Goal: Task Accomplishment & Management: Manage account settings

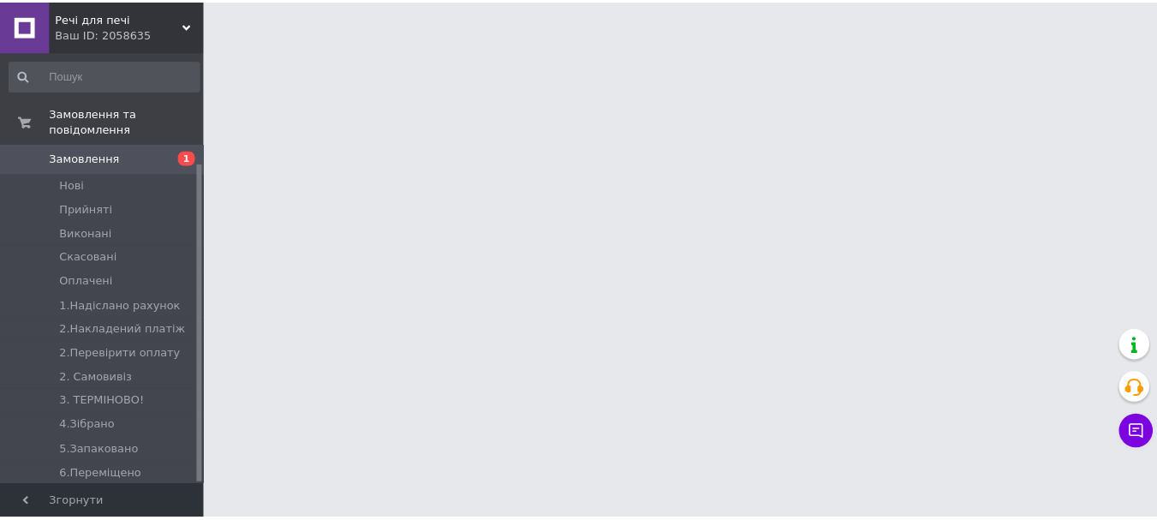
scroll to position [150, 0]
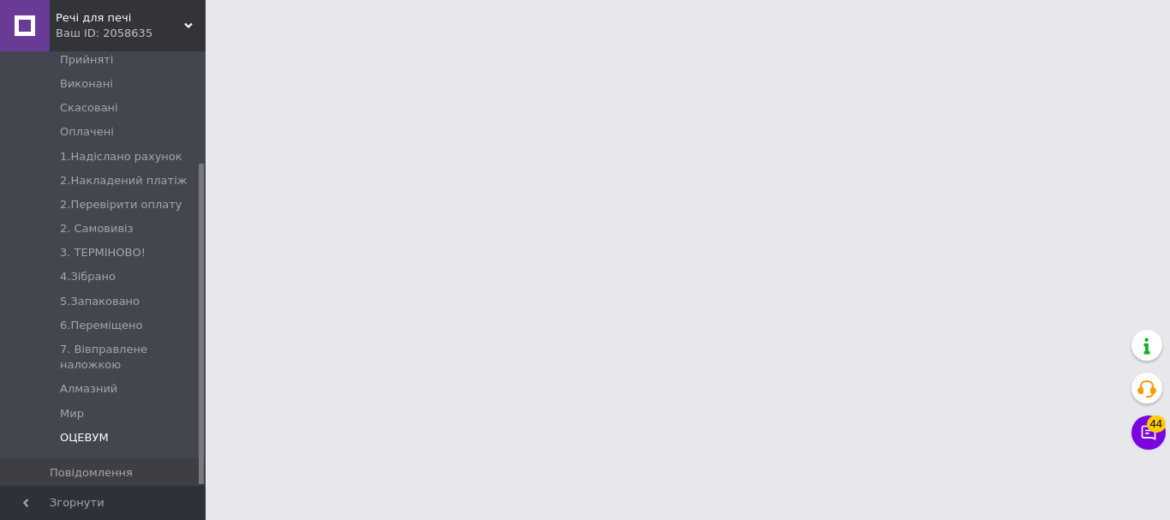
click at [93, 430] on span "ОЦЕВУМ" at bounding box center [84, 437] width 49 height 15
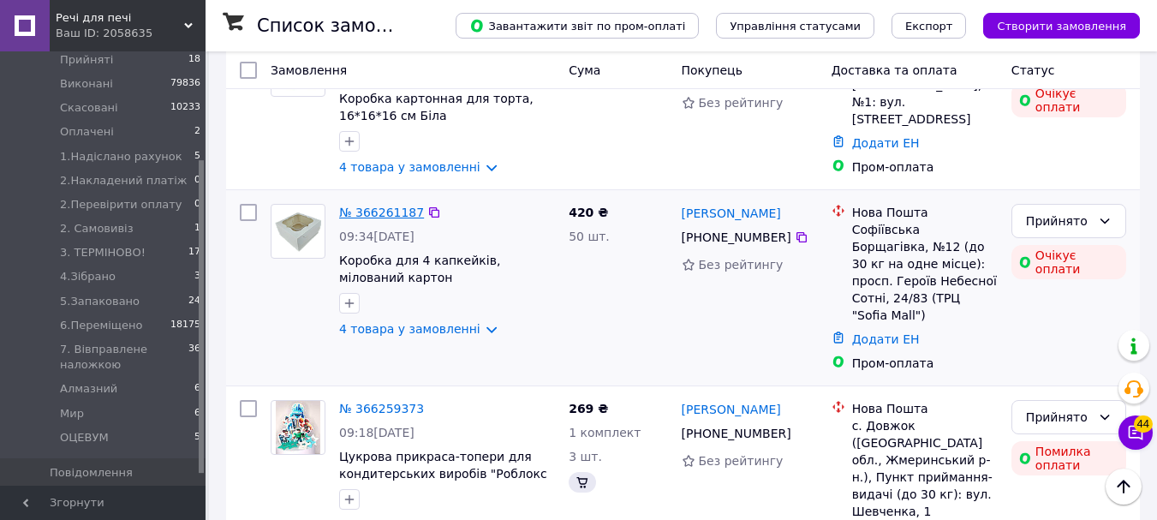
scroll to position [1222, 0]
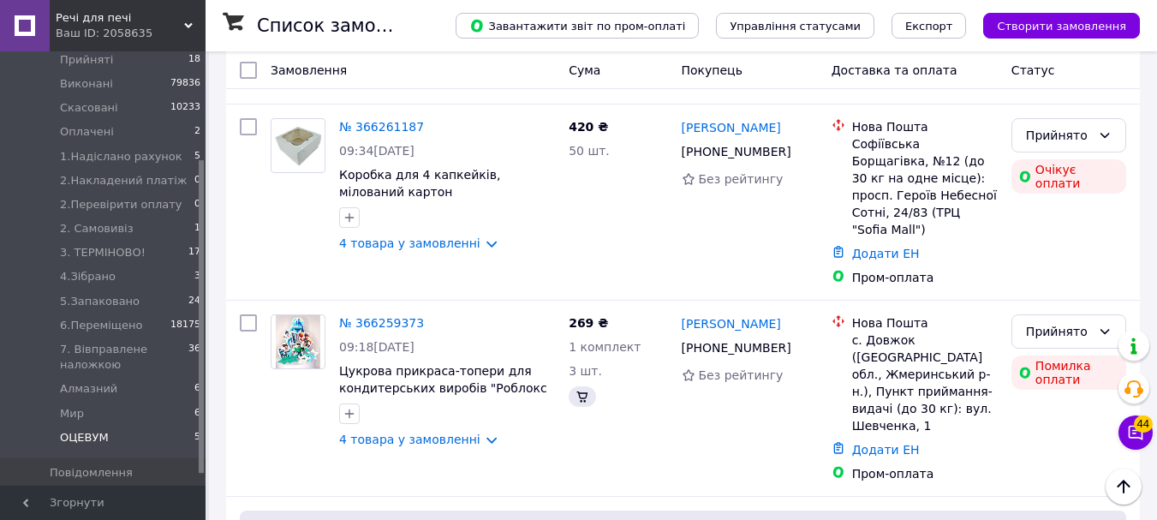
click at [63, 430] on span "ОЦЕВУМ" at bounding box center [84, 437] width 49 height 15
click at [88, 430] on span "ОЦЕВУМ" at bounding box center [84, 437] width 49 height 15
click at [106, 426] on li "ОЦЕВУМ 5" at bounding box center [105, 442] width 211 height 33
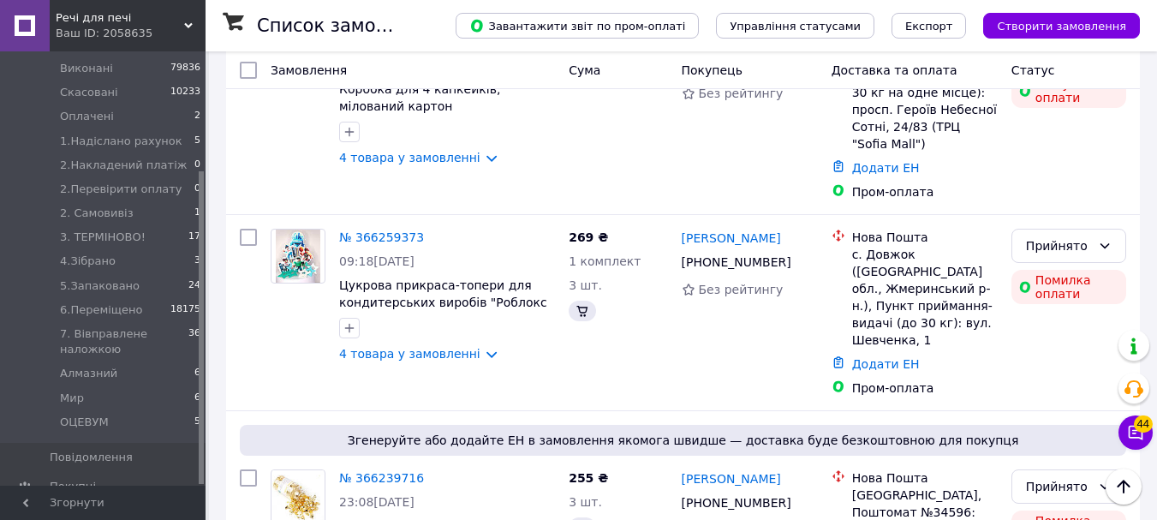
scroll to position [1564, 0]
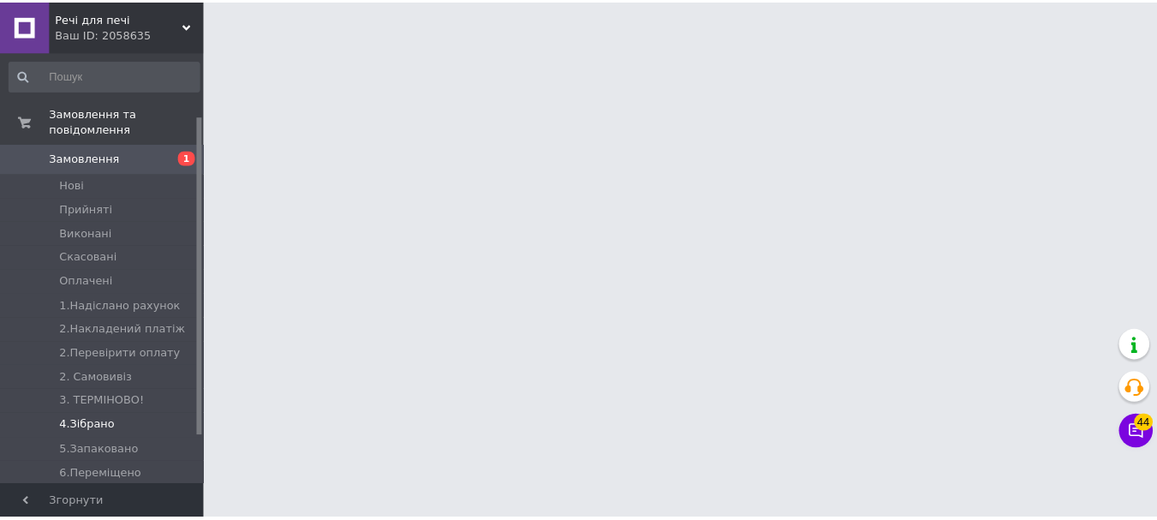
scroll to position [150, 0]
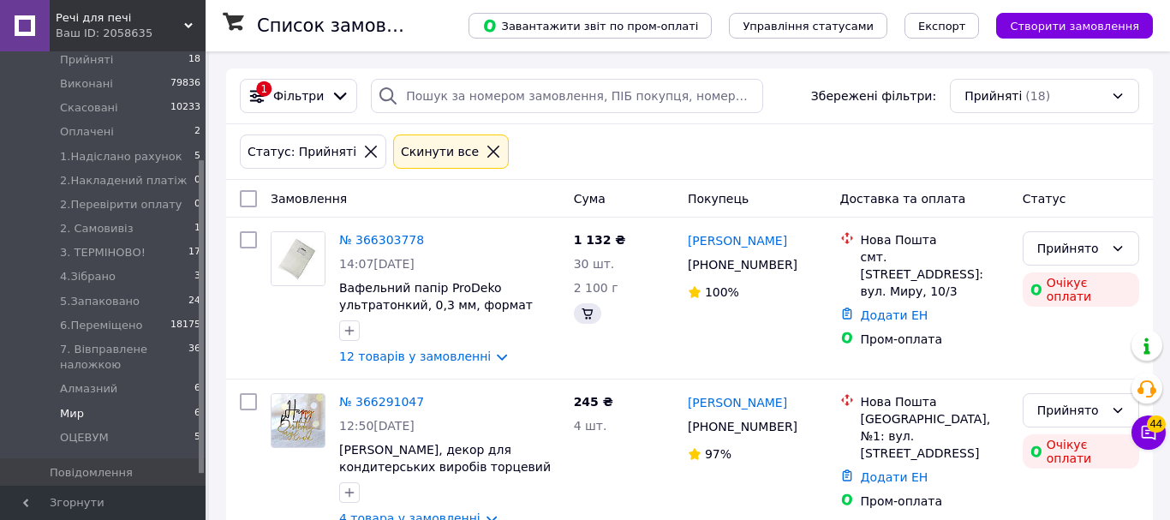
click at [95, 402] on li "Мир 6" at bounding box center [105, 414] width 211 height 24
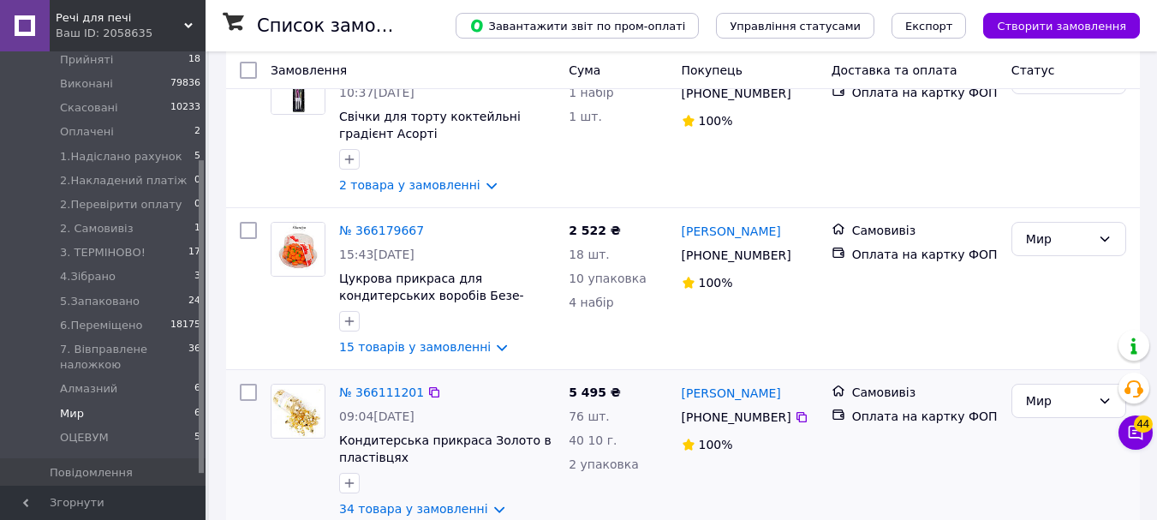
scroll to position [257, 0]
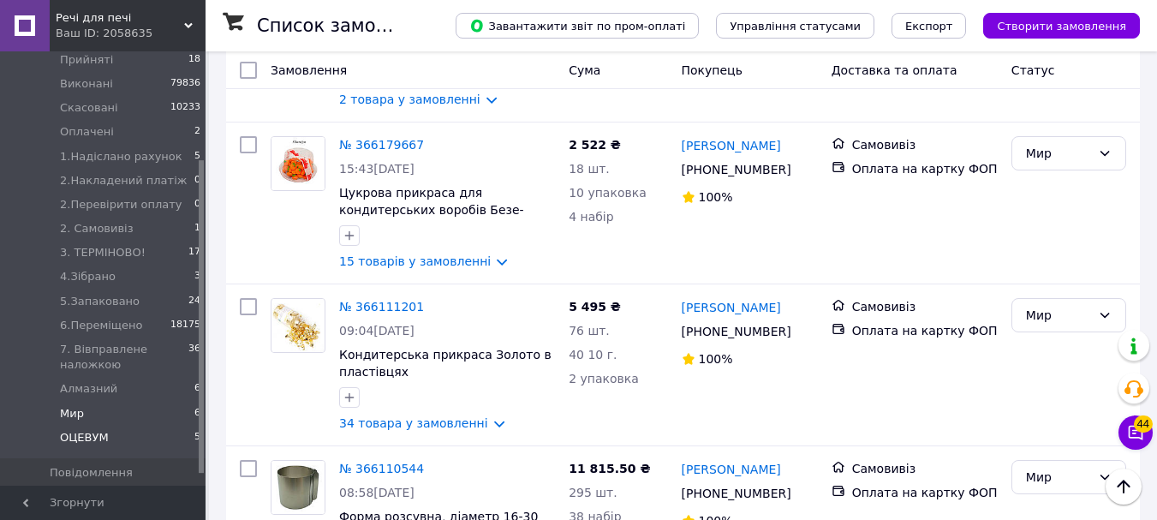
click at [94, 430] on span "ОЦЕВУМ" at bounding box center [84, 437] width 49 height 15
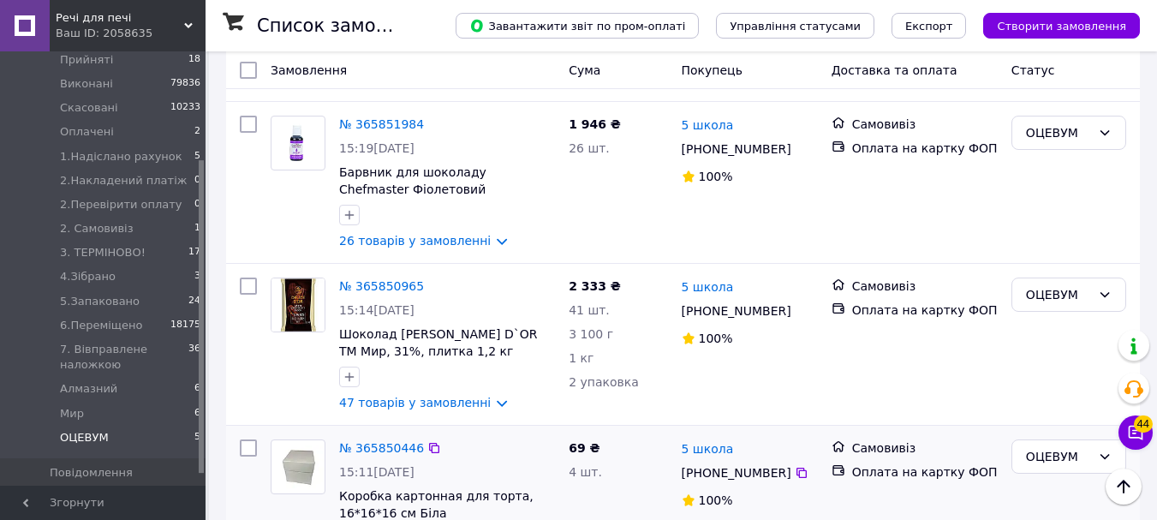
scroll to position [350, 0]
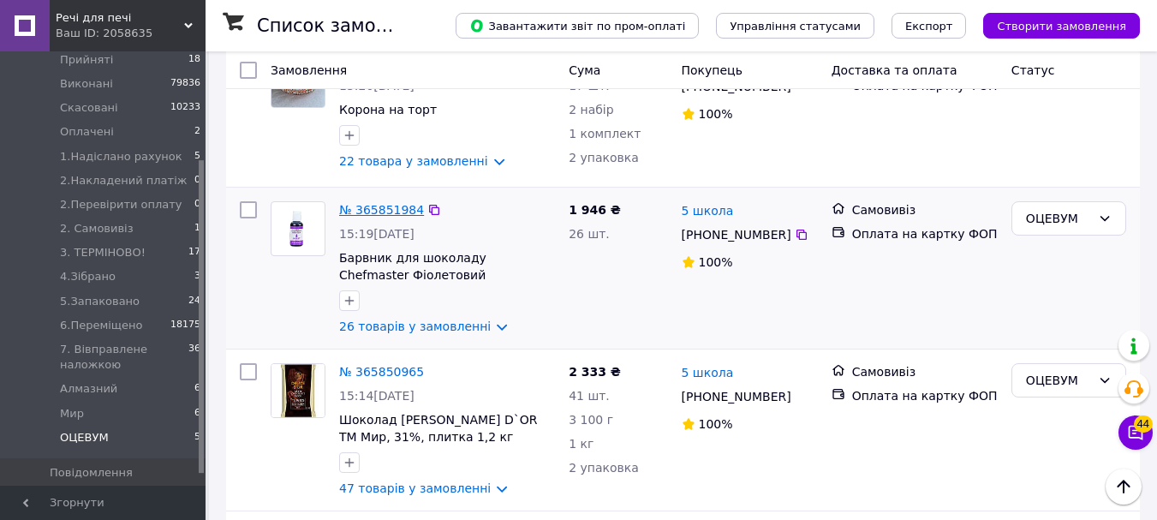
click at [378, 219] on div "№ 365851984" at bounding box center [382, 210] width 88 height 21
click at [381, 210] on link "№ 365851984" at bounding box center [381, 210] width 85 height 14
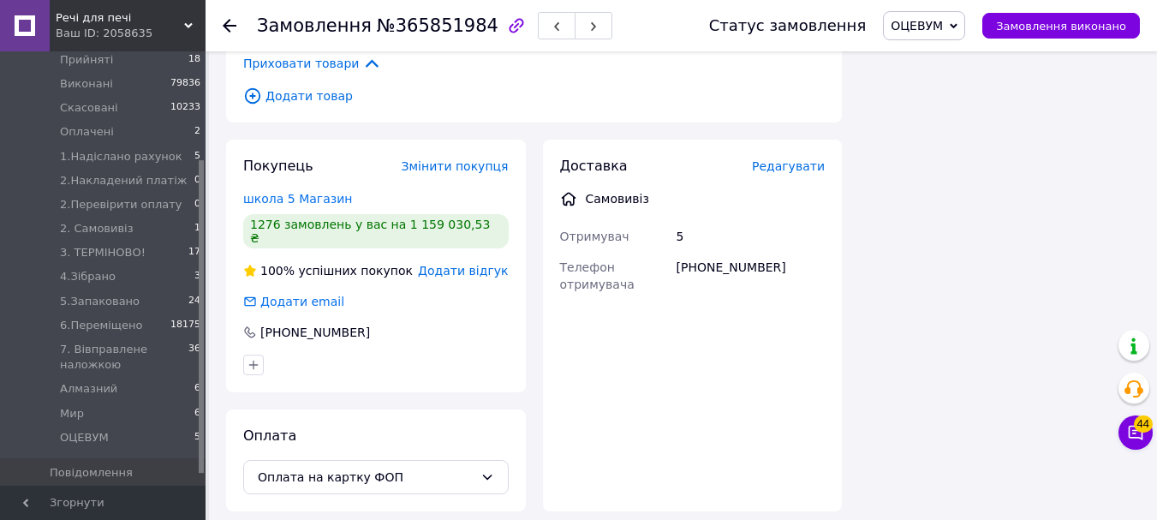
scroll to position [3513, 0]
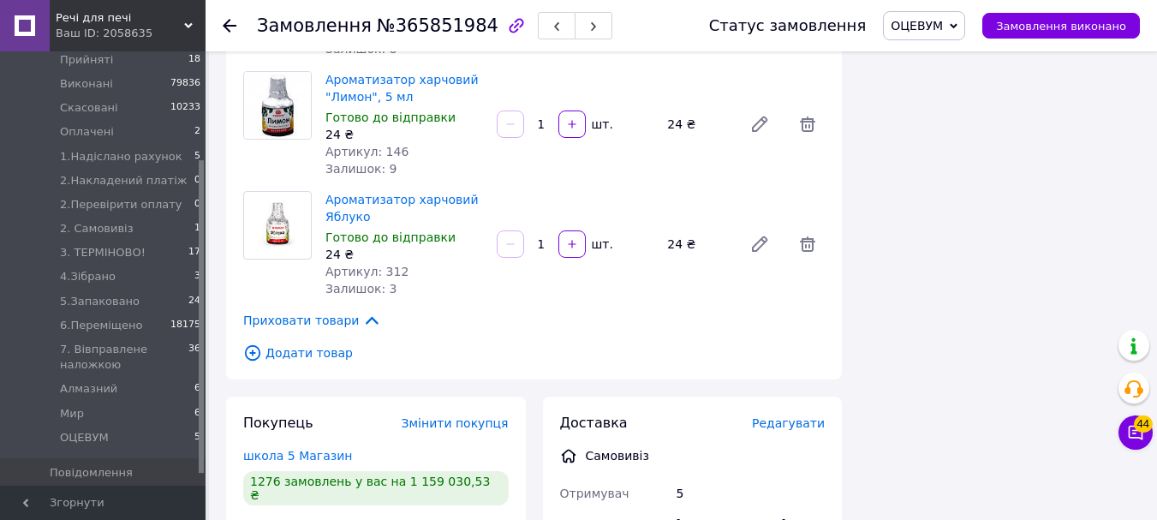
click at [253, 350] on icon at bounding box center [252, 353] width 6 height 6
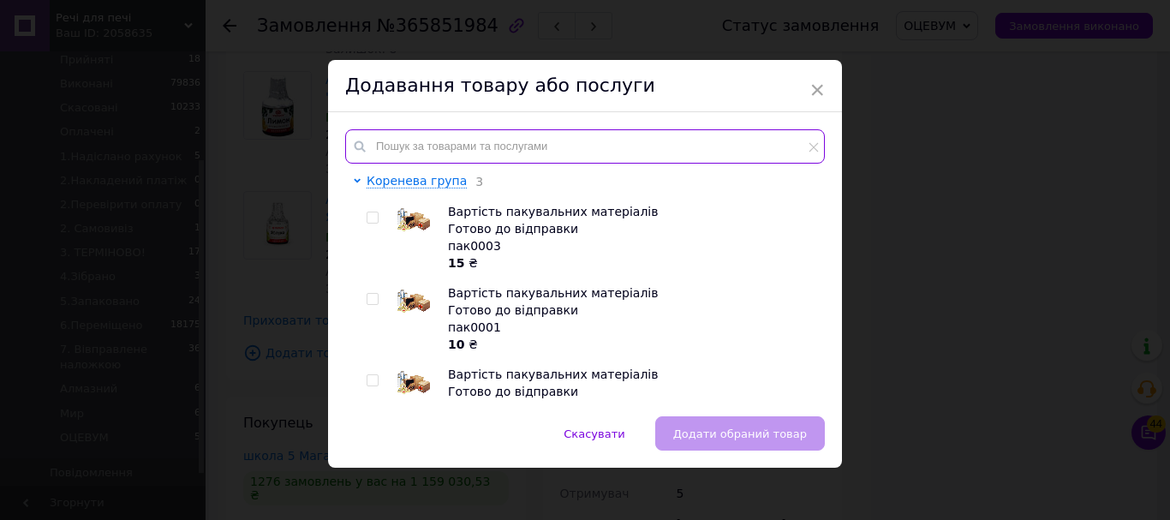
click at [469, 162] on input "text" at bounding box center [585, 146] width 480 height 34
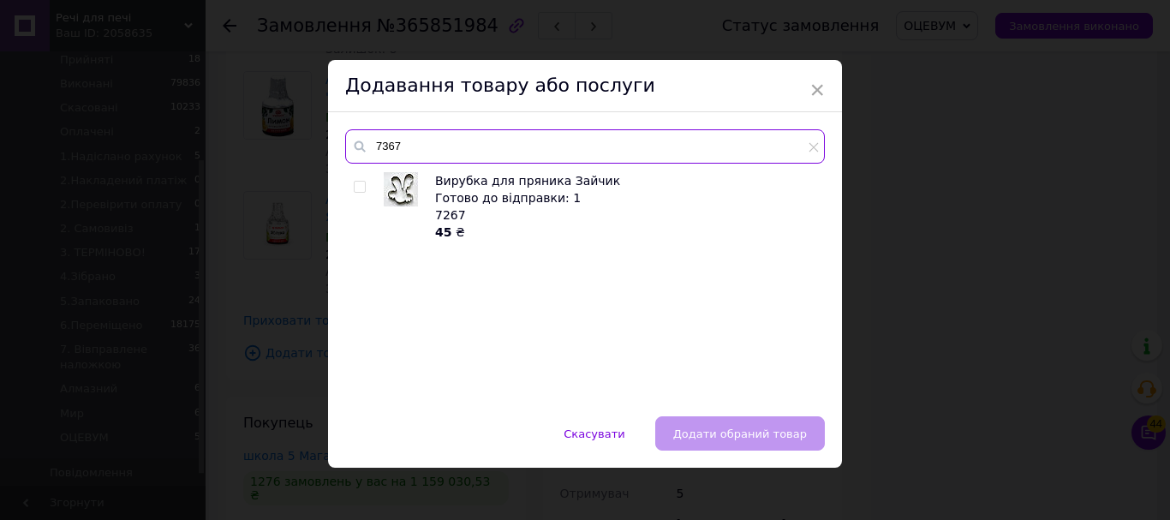
type input "7367"
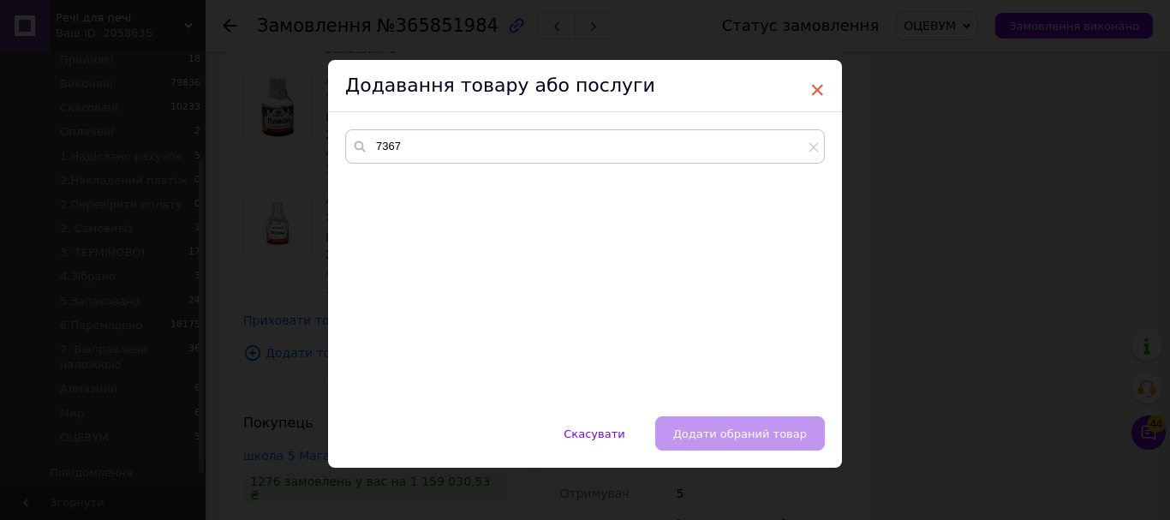
click at [816, 87] on span "×" at bounding box center [817, 89] width 15 height 29
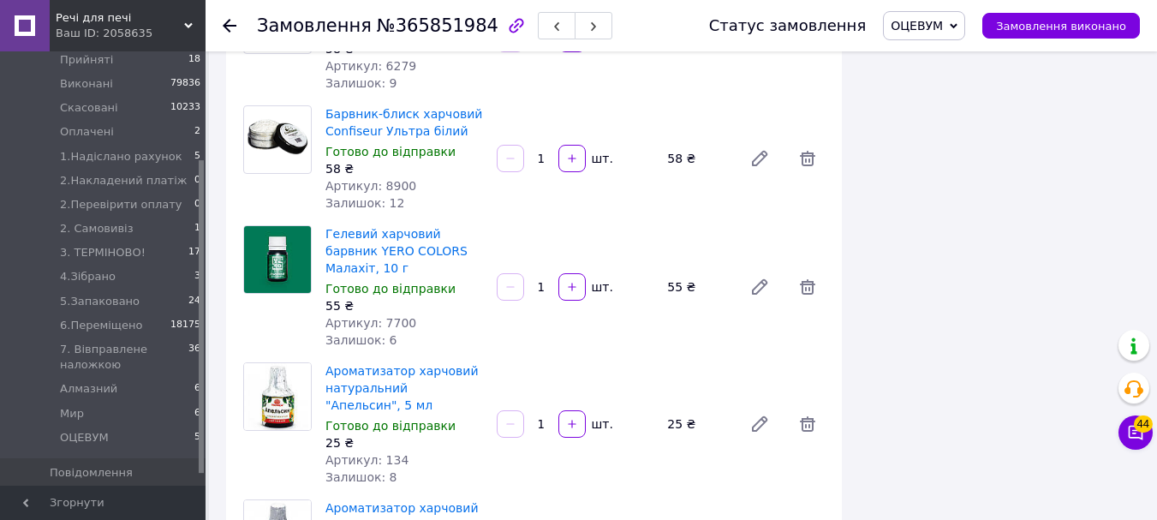
scroll to position [3427, 0]
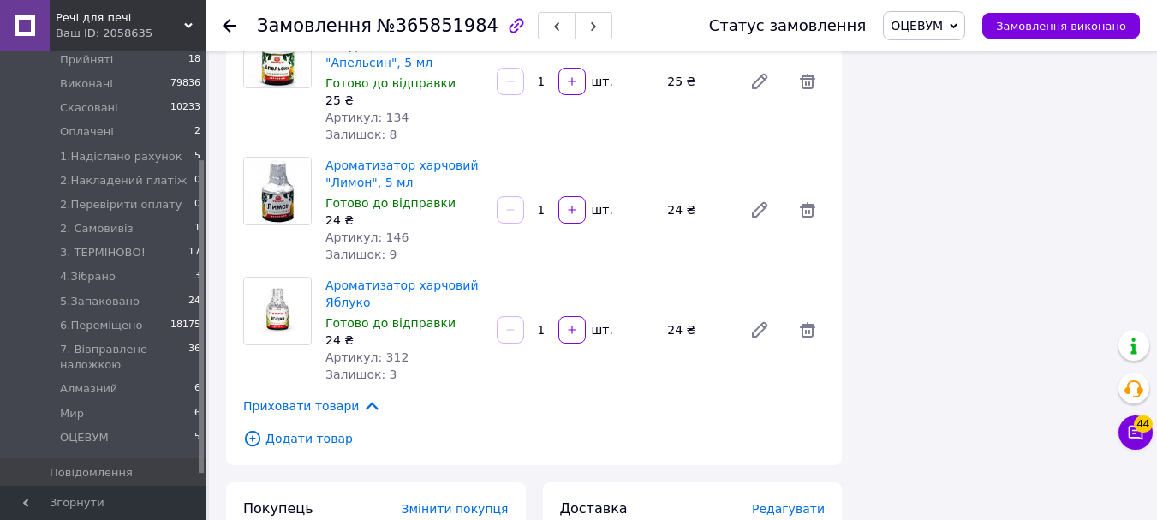
click at [251, 435] on icon at bounding box center [252, 438] width 6 height 6
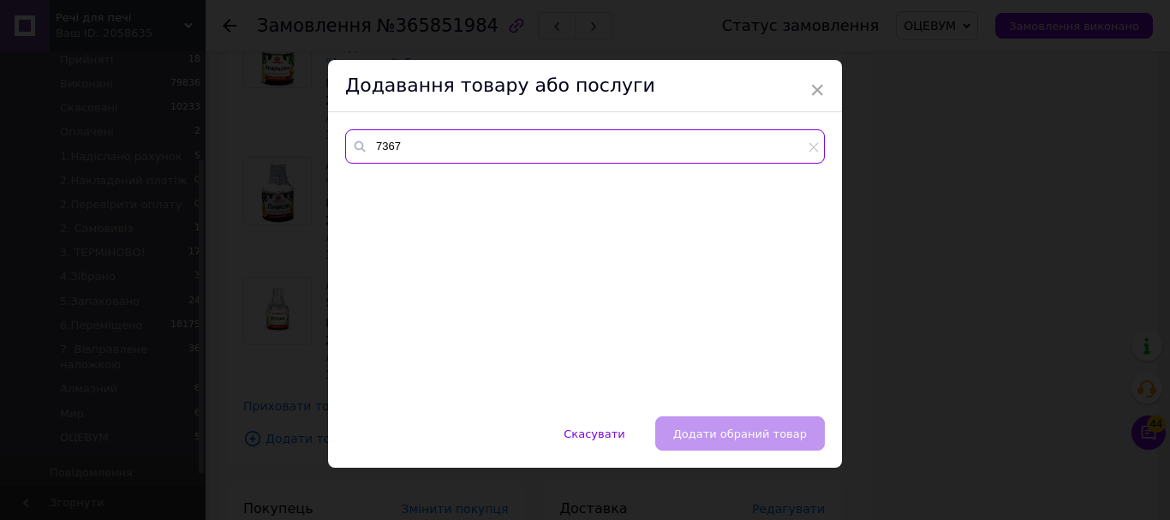
click at [471, 153] on input "7367" at bounding box center [585, 146] width 480 height 34
type input "7"
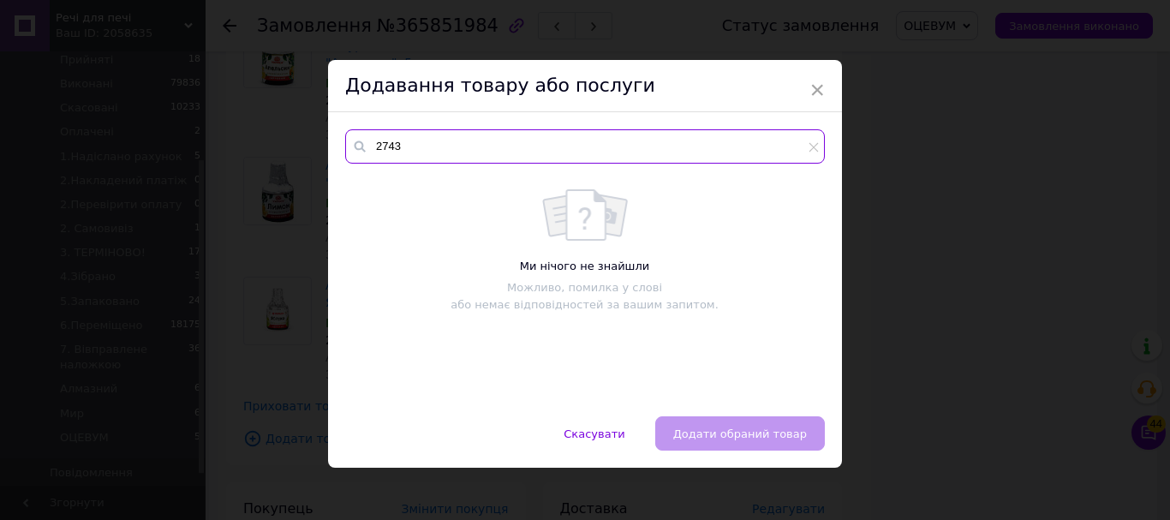
type input "2743"
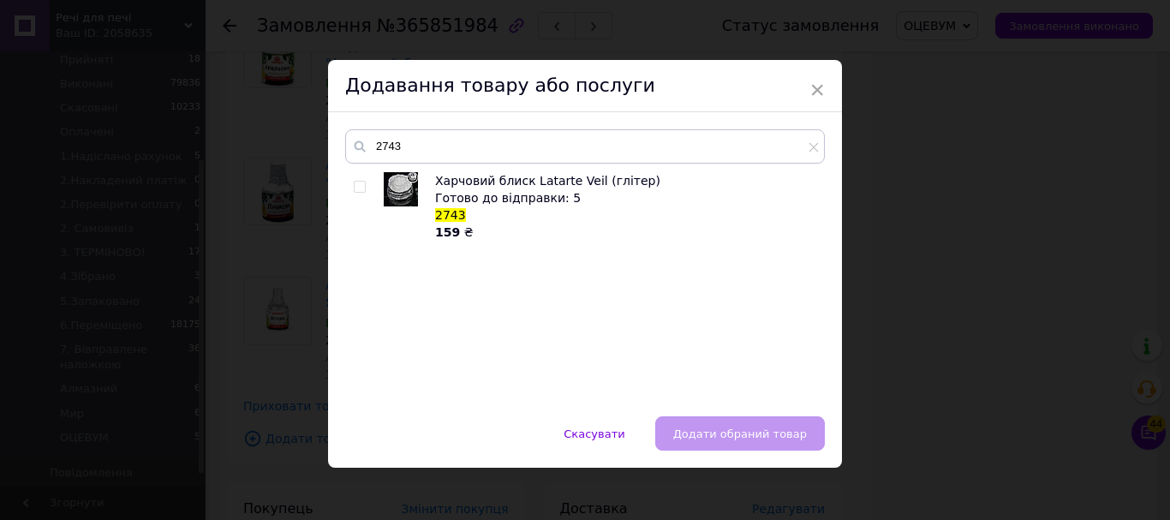
click at [357, 187] on input "checkbox" at bounding box center [359, 187] width 11 height 11
checkbox input "true"
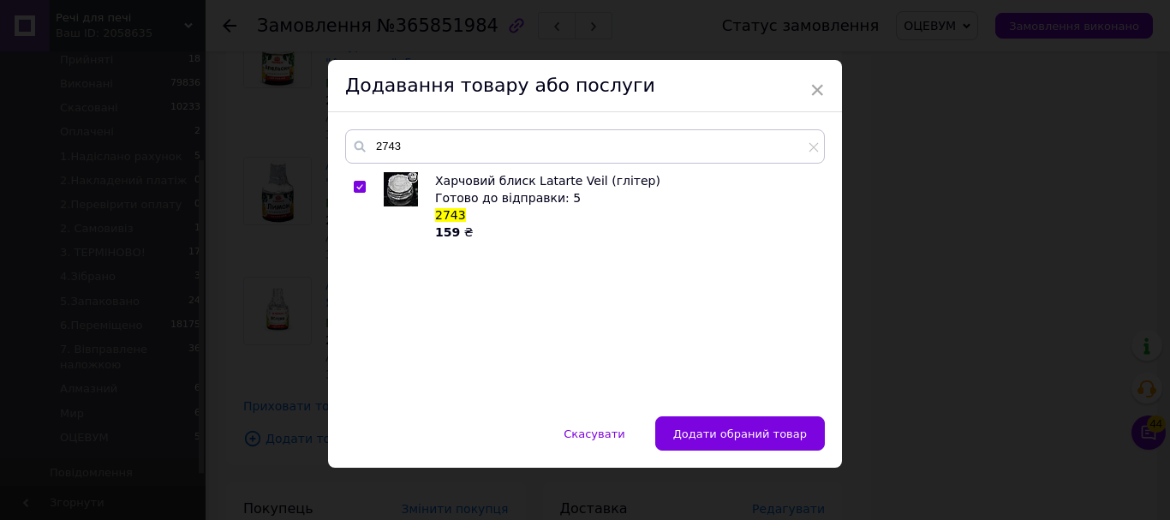
click at [730, 452] on div "Скасувати   Додати обраний товар" at bounding box center [585, 441] width 514 height 51
click at [721, 438] on span "Додати обраний товар" at bounding box center [740, 434] width 134 height 13
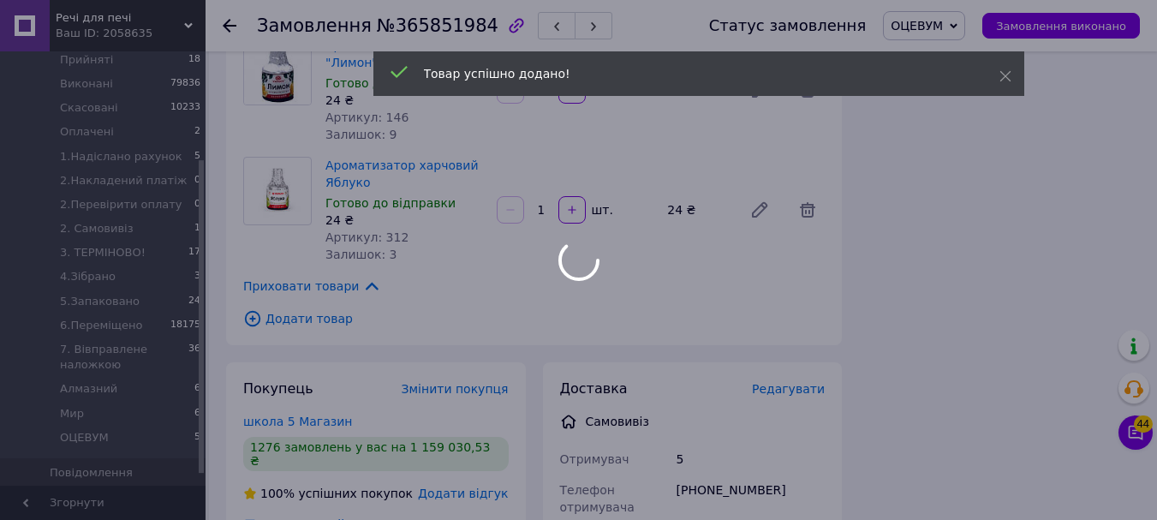
scroll to position [840, 0]
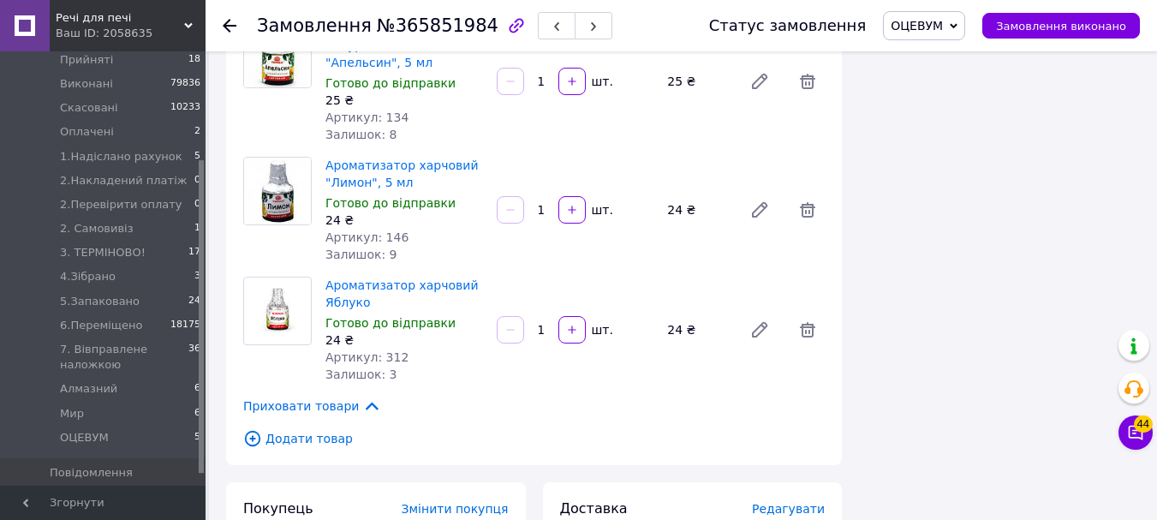
click at [228, 26] on use at bounding box center [230, 26] width 14 height 14
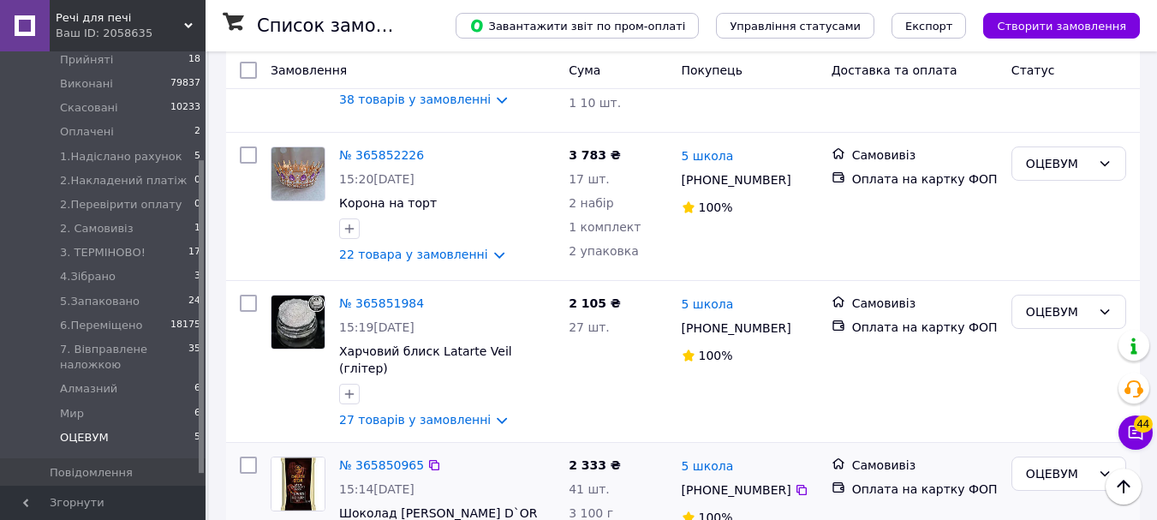
scroll to position [343, 0]
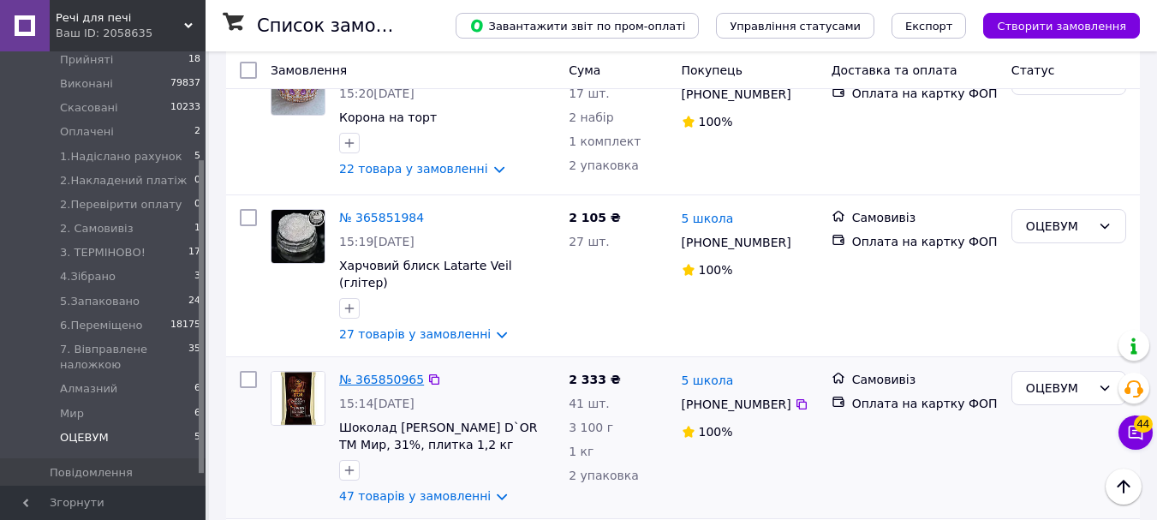
click at [388, 373] on link "№ 365850965" at bounding box center [381, 380] width 85 height 14
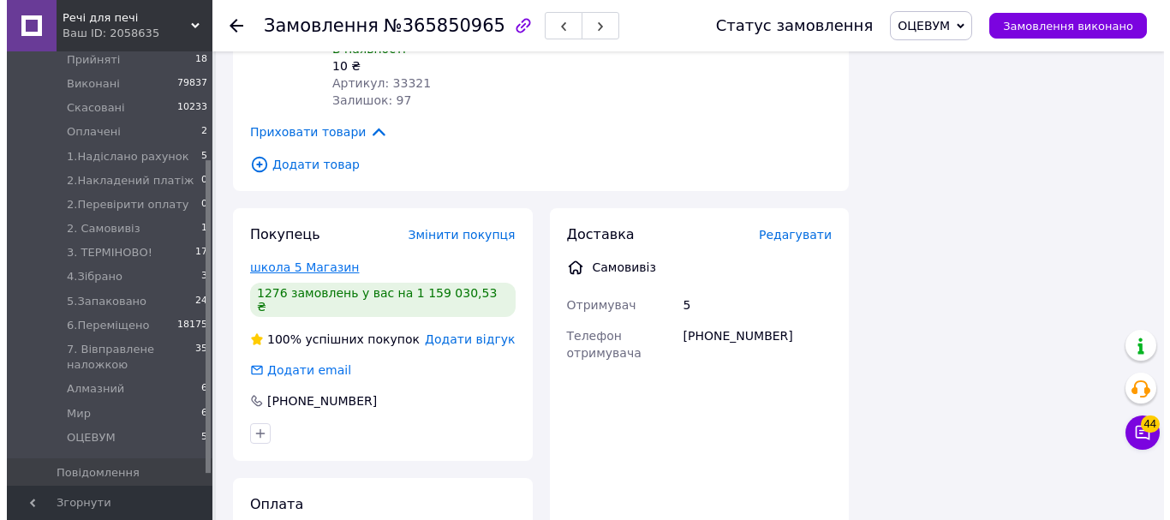
scroll to position [6940, 0]
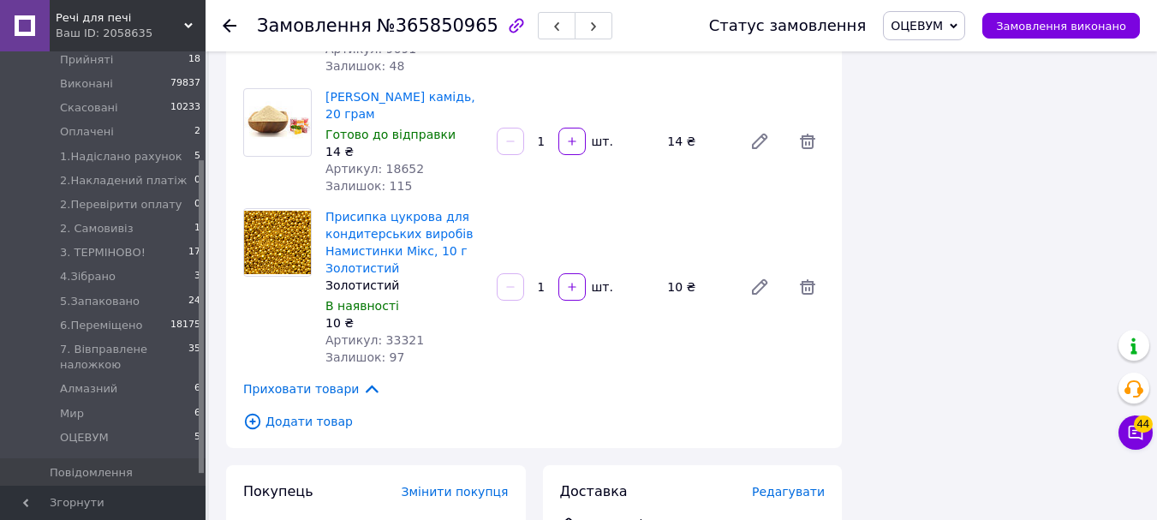
click at [250, 412] on icon at bounding box center [252, 421] width 19 height 19
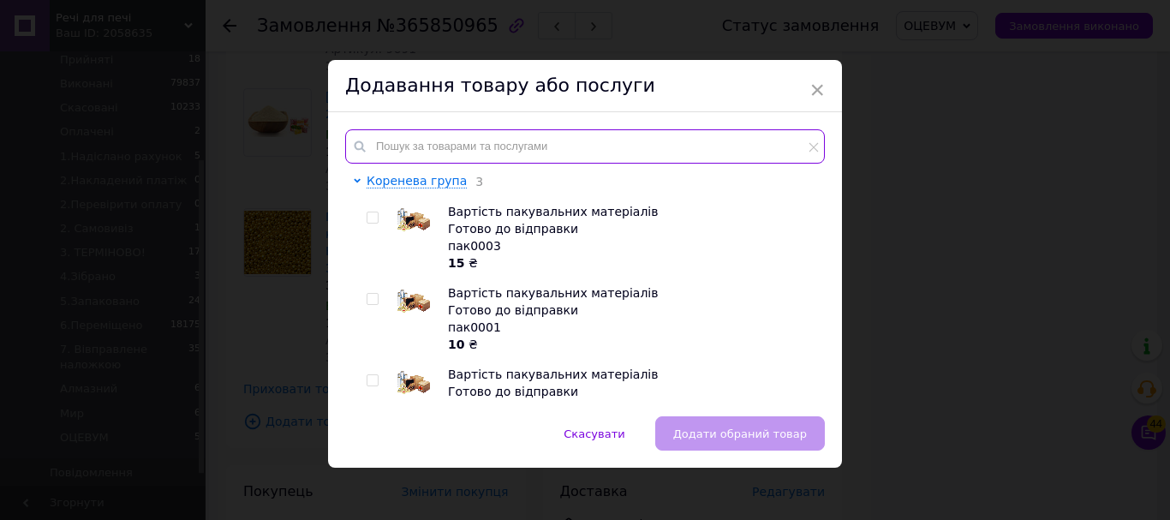
click at [424, 148] on input "text" at bounding box center [585, 146] width 480 height 34
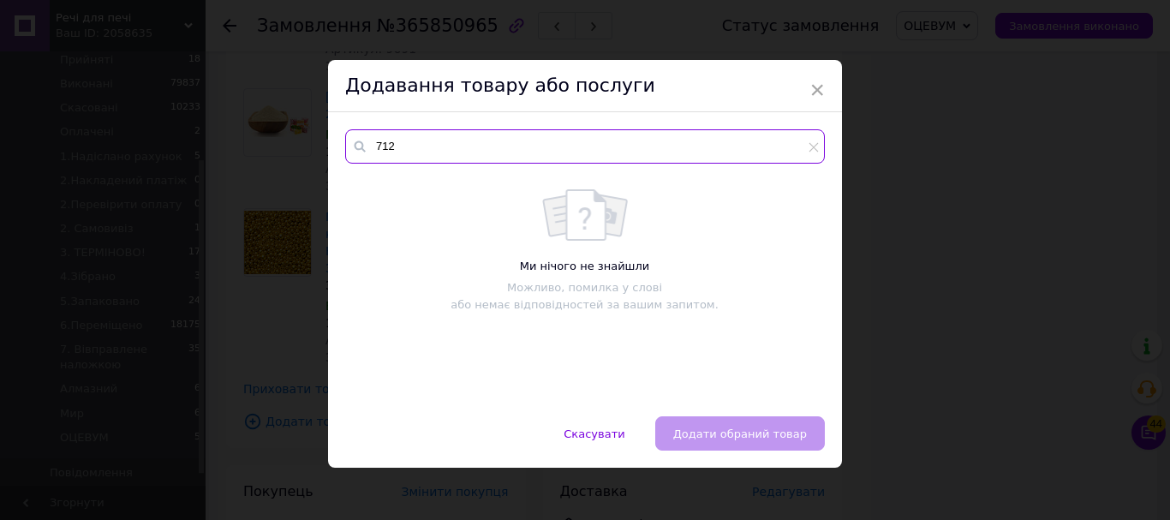
type input "712"
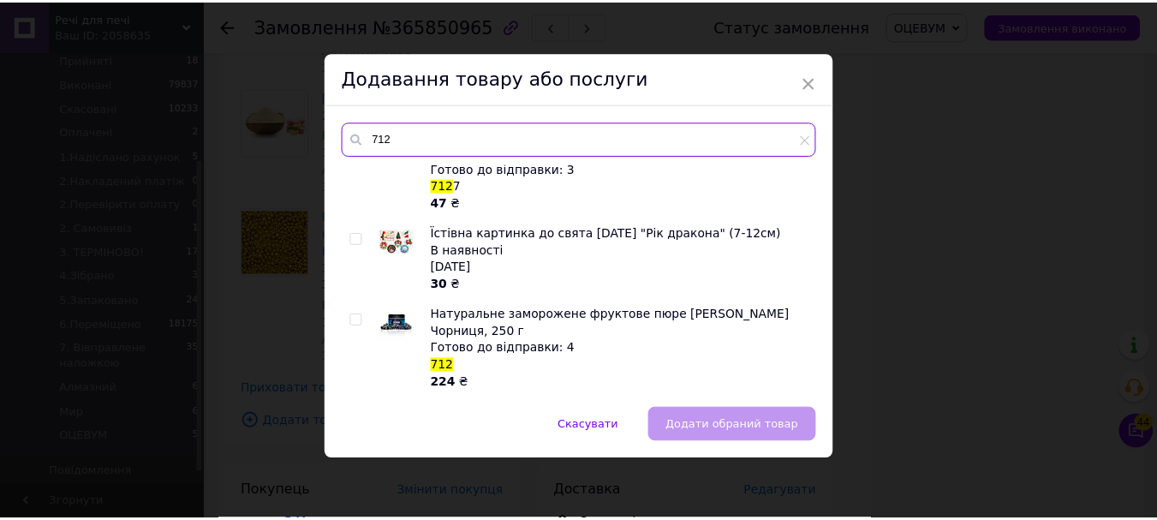
scroll to position [2527, 0]
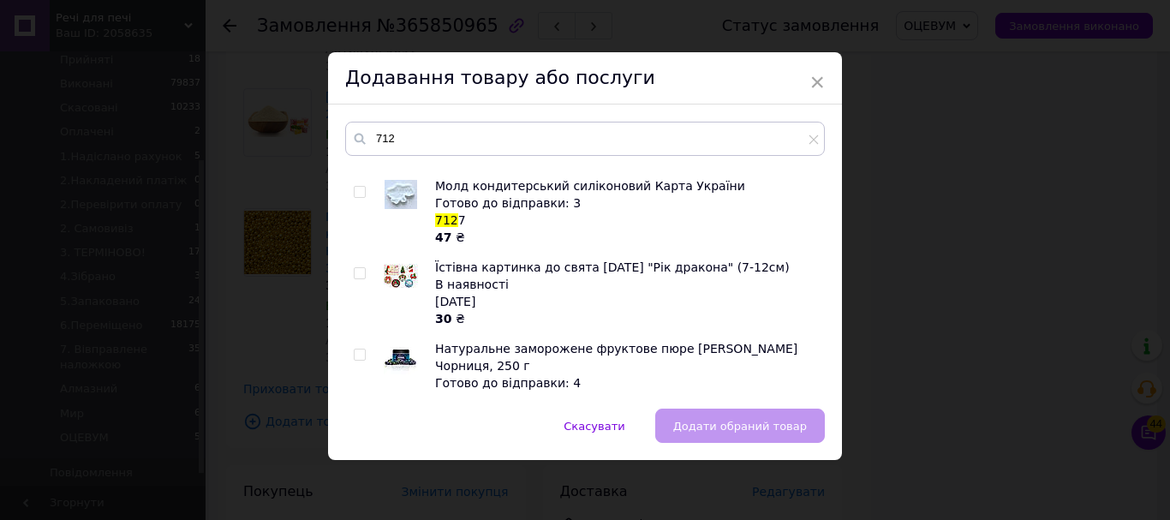
click at [358, 350] on input "checkbox" at bounding box center [359, 355] width 11 height 11
checkbox input "true"
click at [768, 432] on span "Додати обраний товар" at bounding box center [740, 426] width 134 height 13
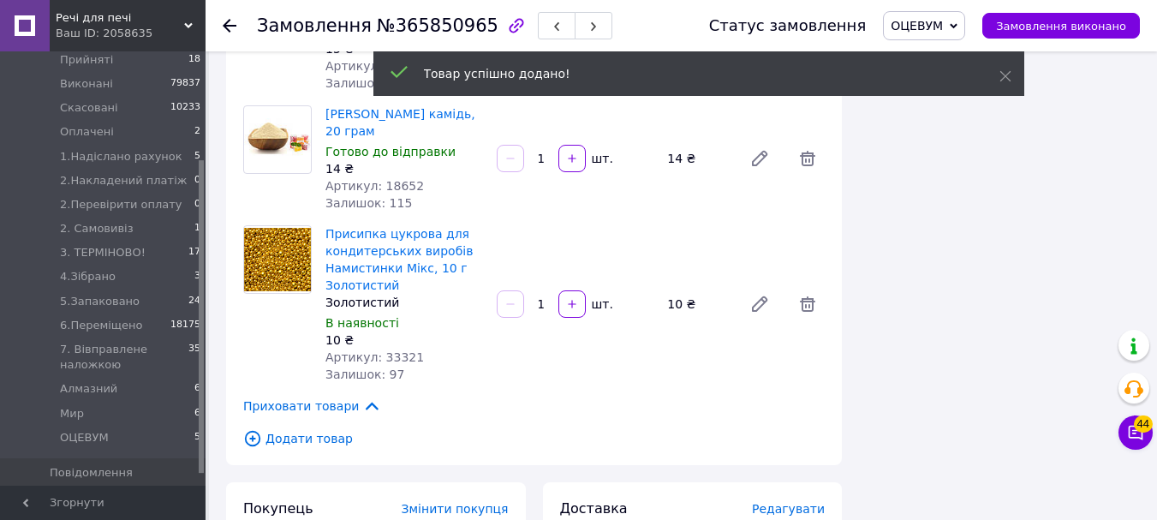
scroll to position [675, 0]
click at [254, 429] on icon at bounding box center [252, 438] width 19 height 19
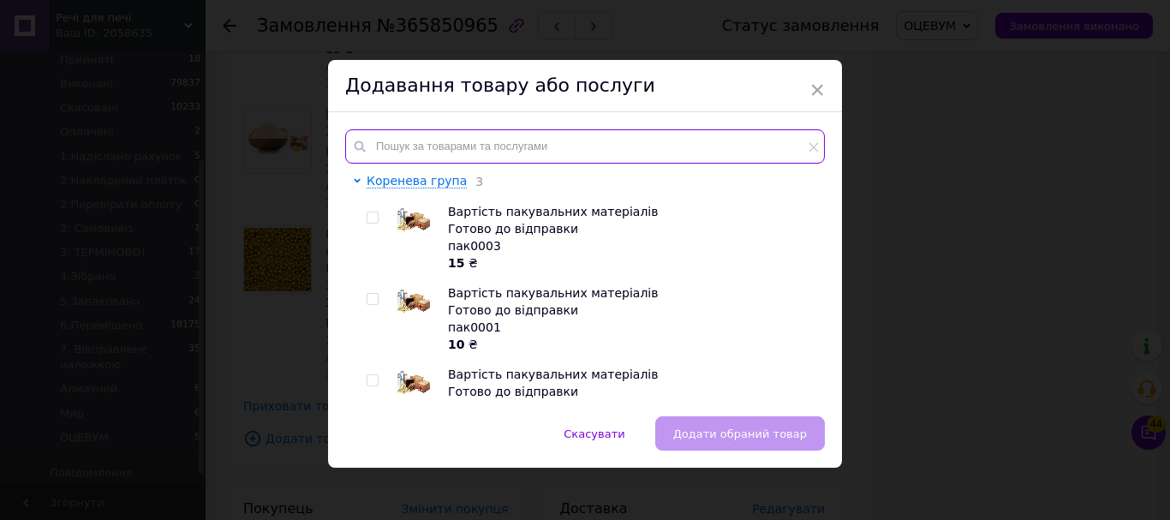
click at [379, 151] on input "text" at bounding box center [585, 146] width 480 height 34
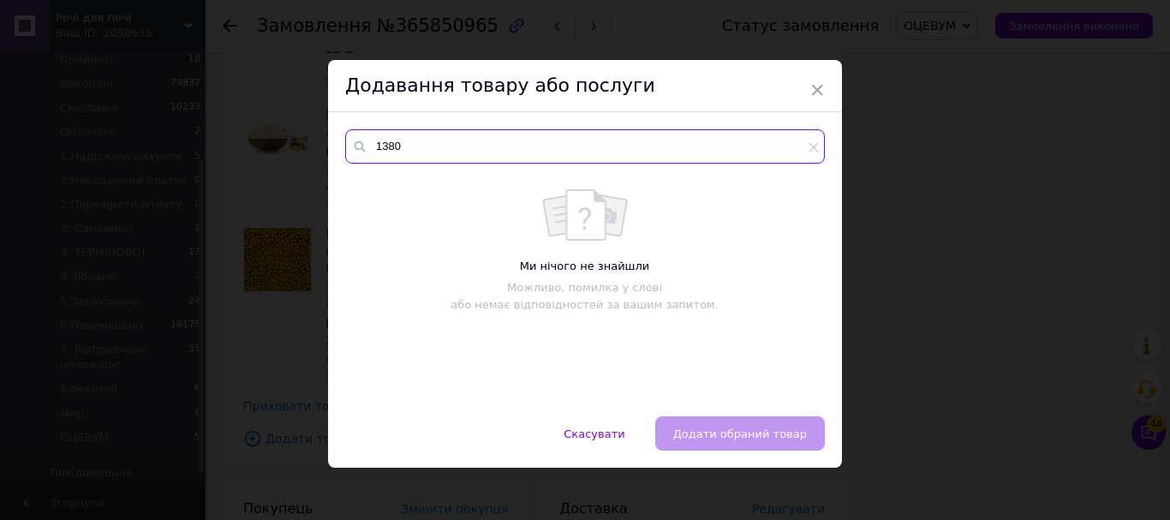
type input "1380"
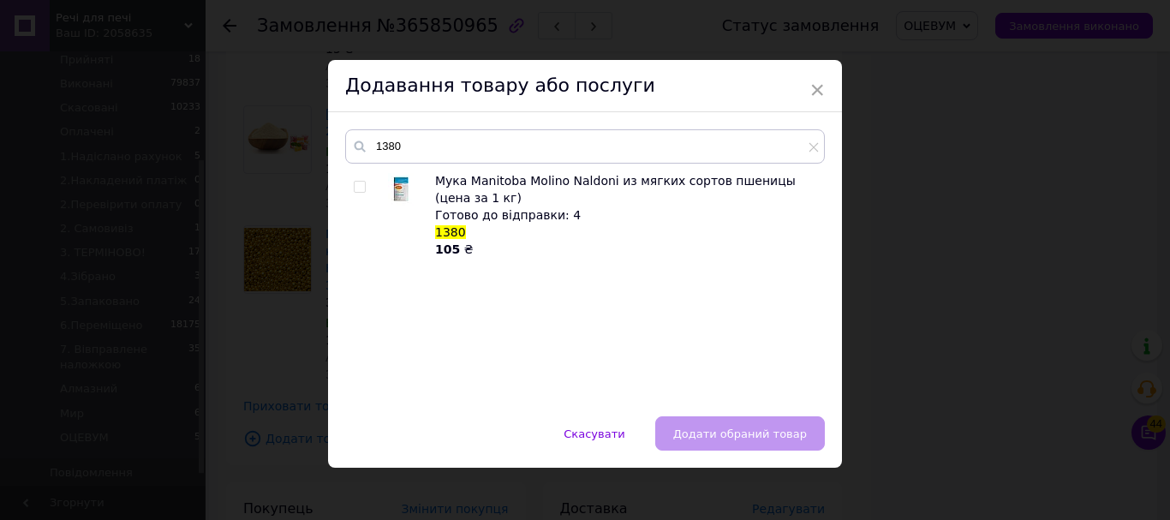
click at [355, 184] on input "checkbox" at bounding box center [359, 187] width 11 height 11
checkbox input "true"
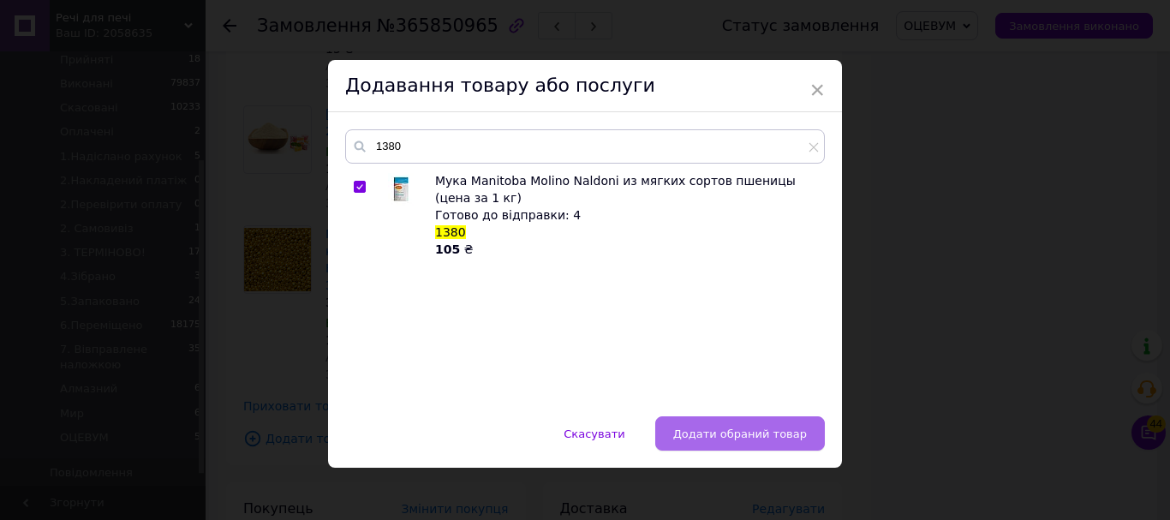
click at [752, 434] on span "Додати обраний товар" at bounding box center [740, 434] width 134 height 13
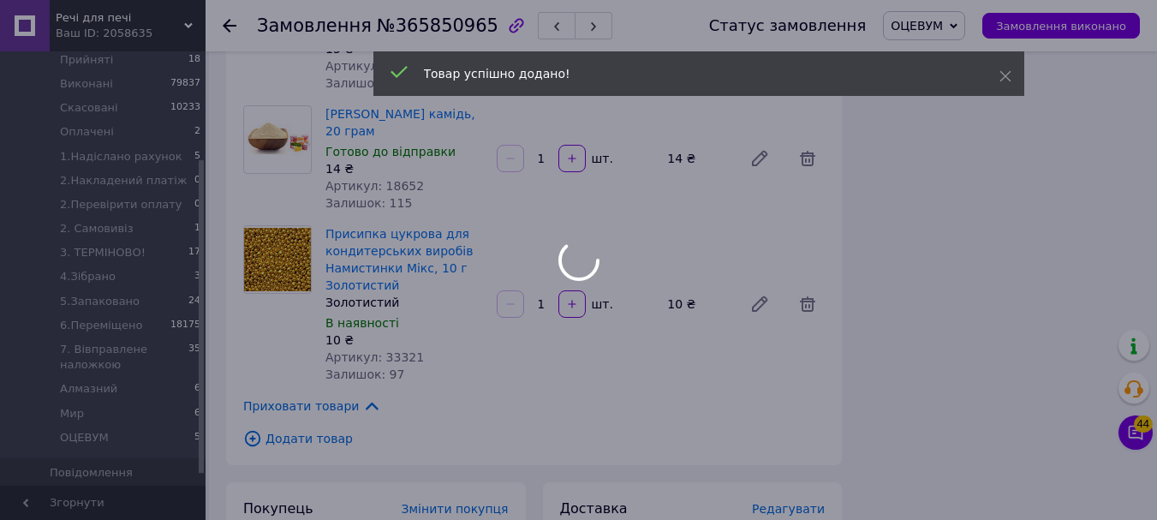
click at [250, 229] on div at bounding box center [578, 260] width 1157 height 520
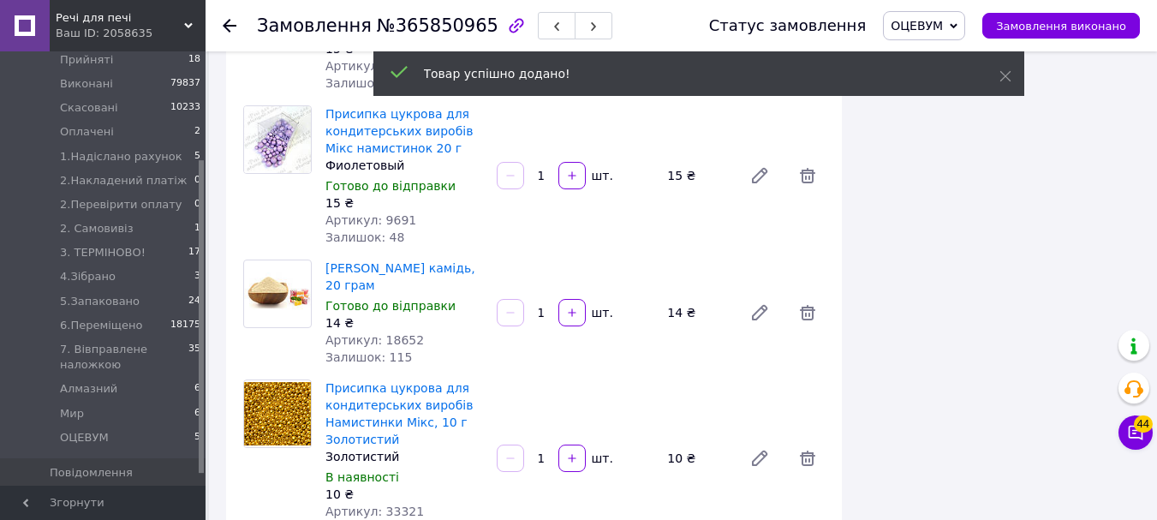
scroll to position [733, 0]
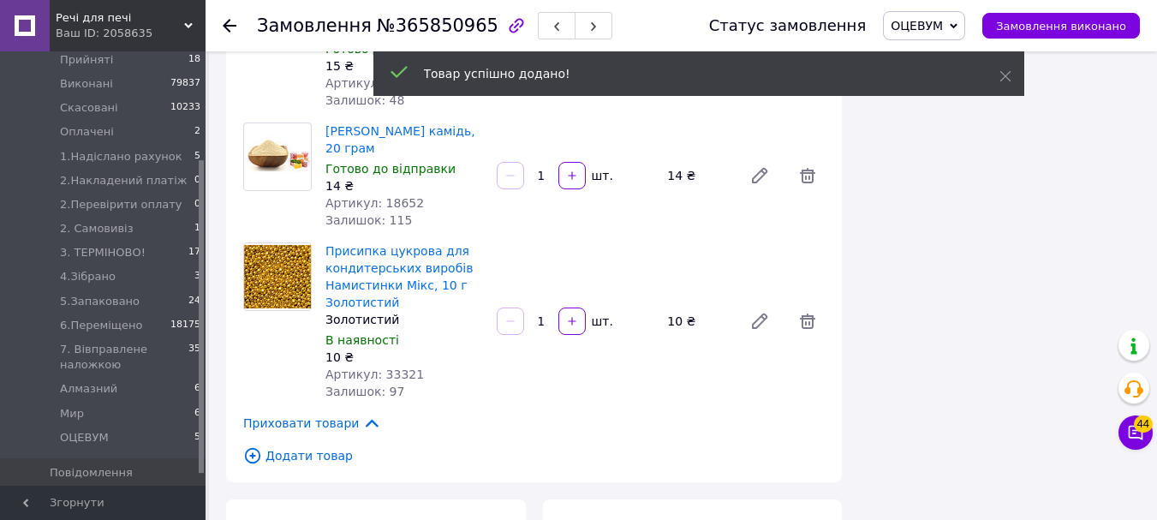
click at [255, 446] on icon at bounding box center [252, 455] width 19 height 19
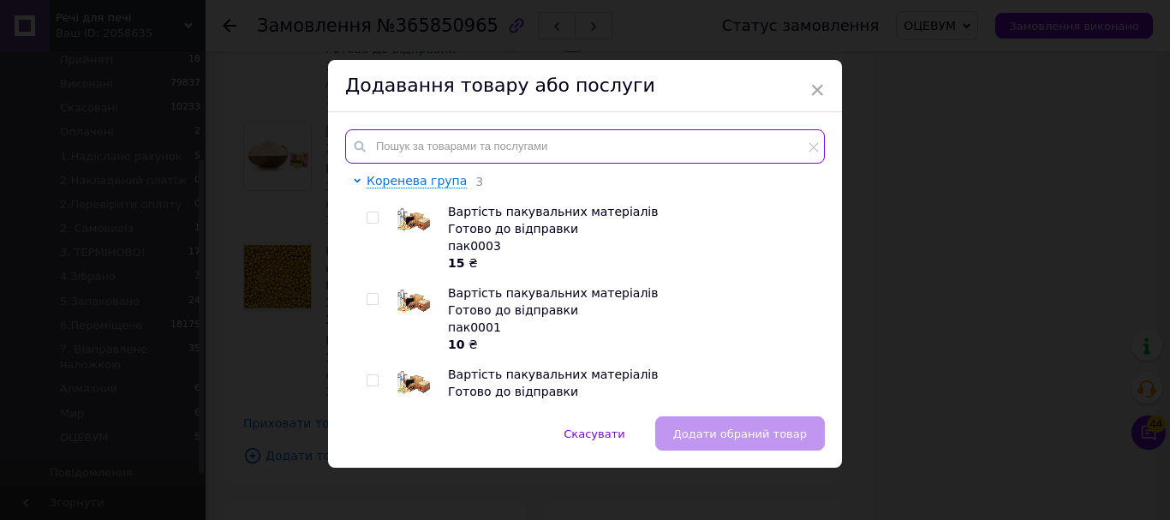
click at [458, 141] on input "text" at bounding box center [585, 146] width 480 height 34
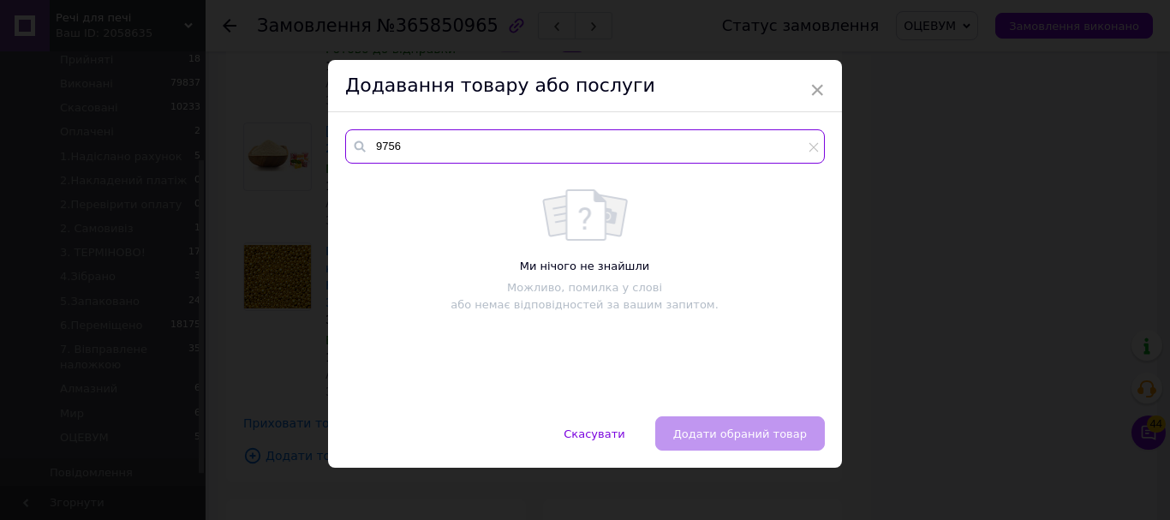
type input "9756"
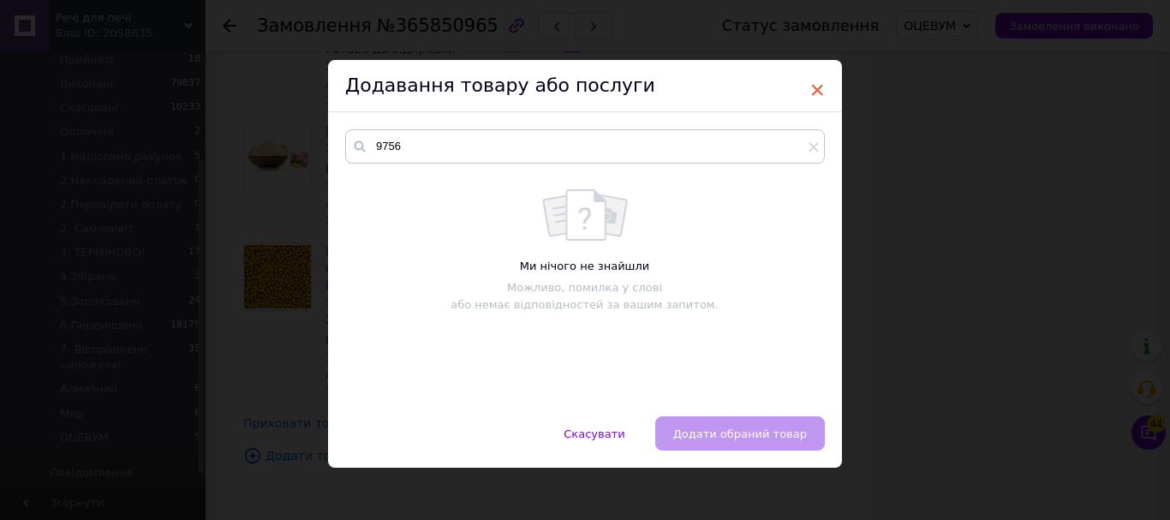
click at [812, 90] on span "×" at bounding box center [817, 89] width 15 height 29
